Goal: Information Seeking & Learning: Learn about a topic

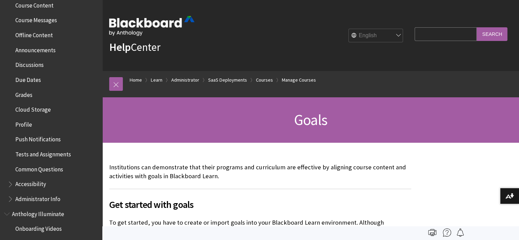
click at [443, 31] on input "Search Query" at bounding box center [445, 33] width 62 height 13
type input "course reports"
click at [476, 27] on input "Search" at bounding box center [491, 33] width 31 height 13
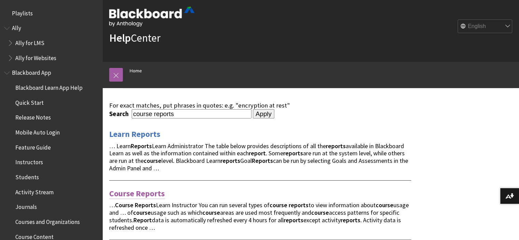
scroll to position [12, 0]
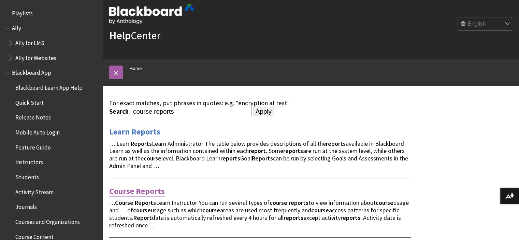
click at [148, 190] on link "Course Reports" at bounding box center [137, 191] width 56 height 11
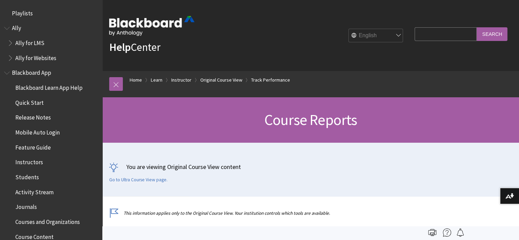
scroll to position [1064, 0]
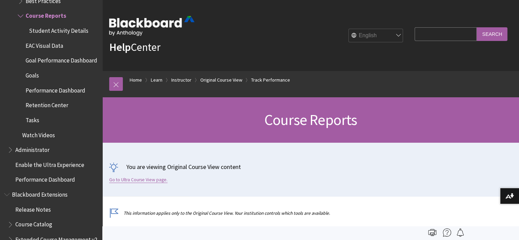
click at [148, 180] on link "Go to Ultra Course View page." at bounding box center [138, 180] width 58 height 6
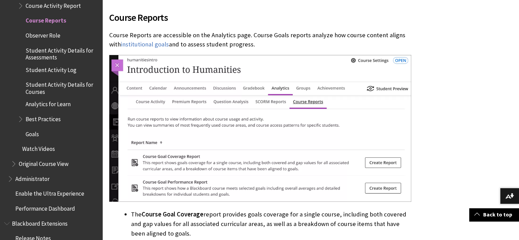
scroll to position [237, 0]
